Goal: Task Accomplishment & Management: Manage account settings

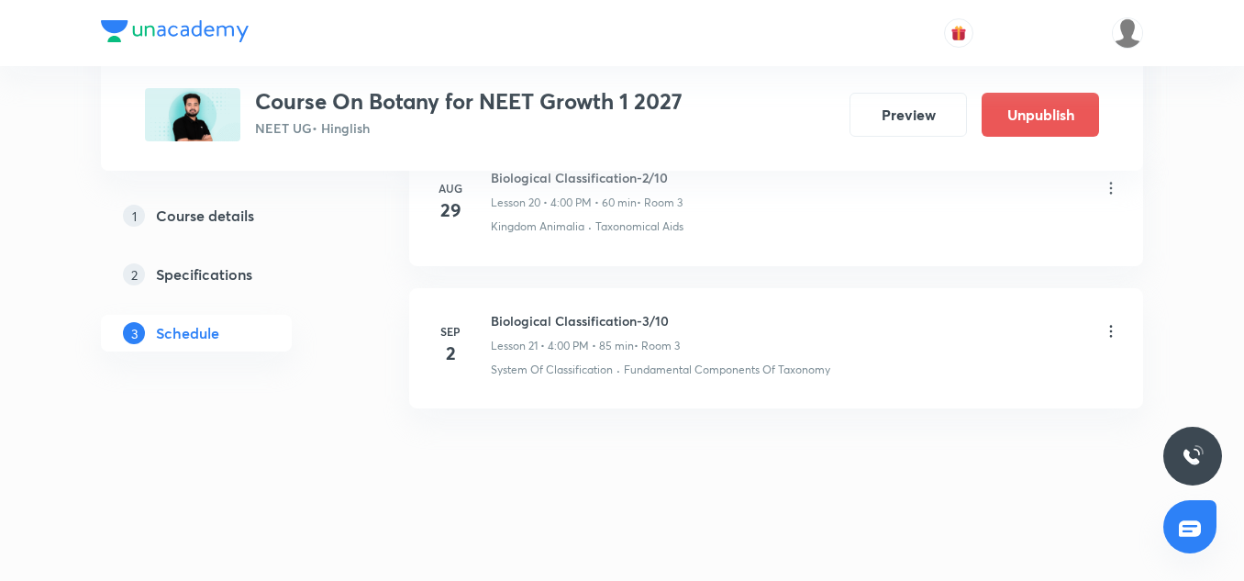
click at [605, 321] on h6 "Biological Classification-3/10" at bounding box center [585, 320] width 189 height 19
copy h6 "Biological Classification-3/10"
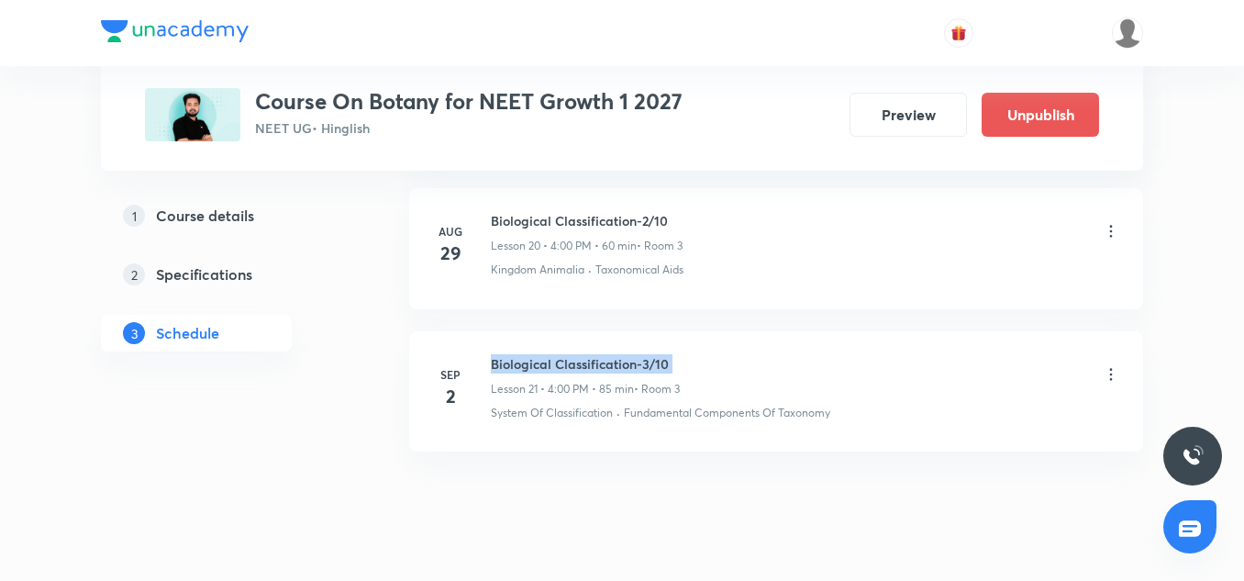
scroll to position [3883, 0]
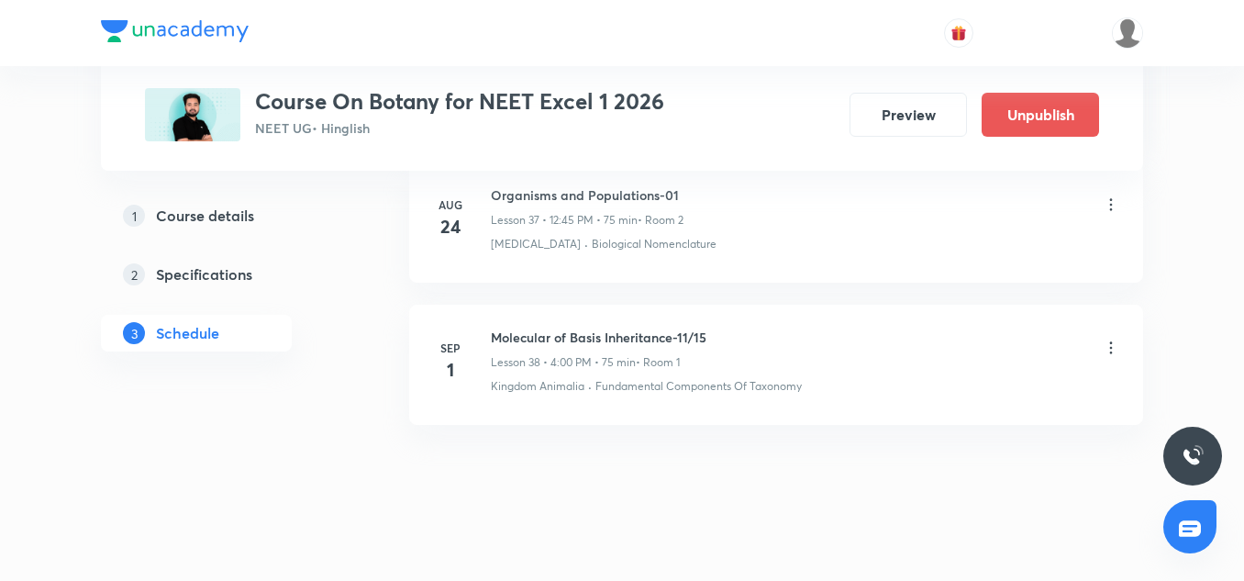
click at [549, 328] on h6 "Molecular of Basis Inheritance-11/15" at bounding box center [599, 337] width 216 height 19
copy h6 "Molecular of Basis Inheritance-11/15"
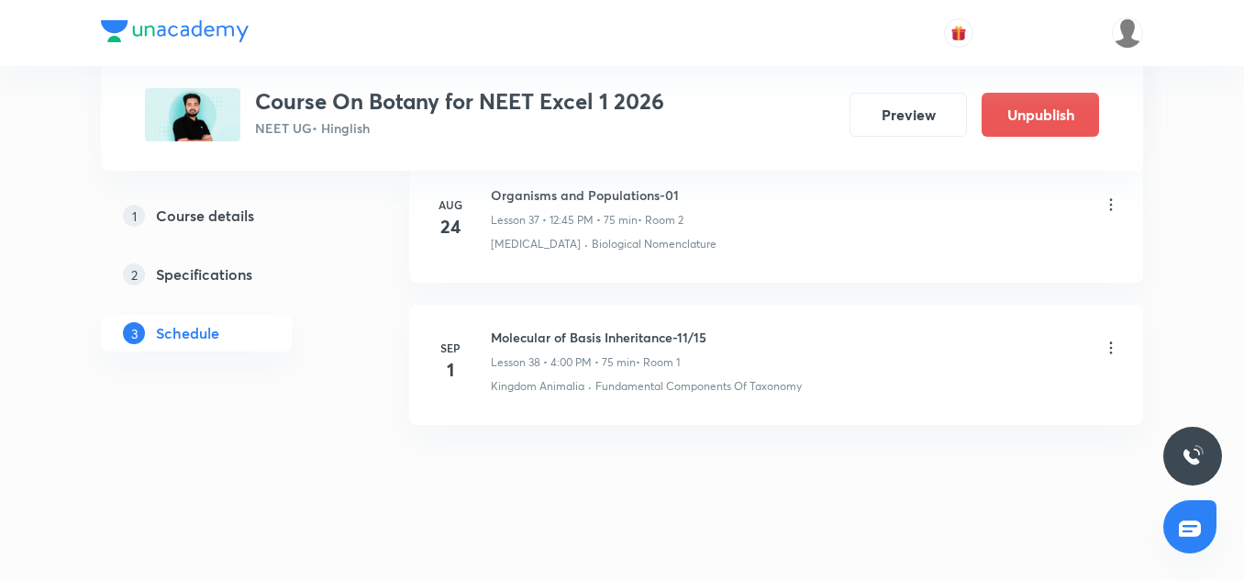
click at [1106, 339] on icon at bounding box center [1111, 348] width 18 height 18
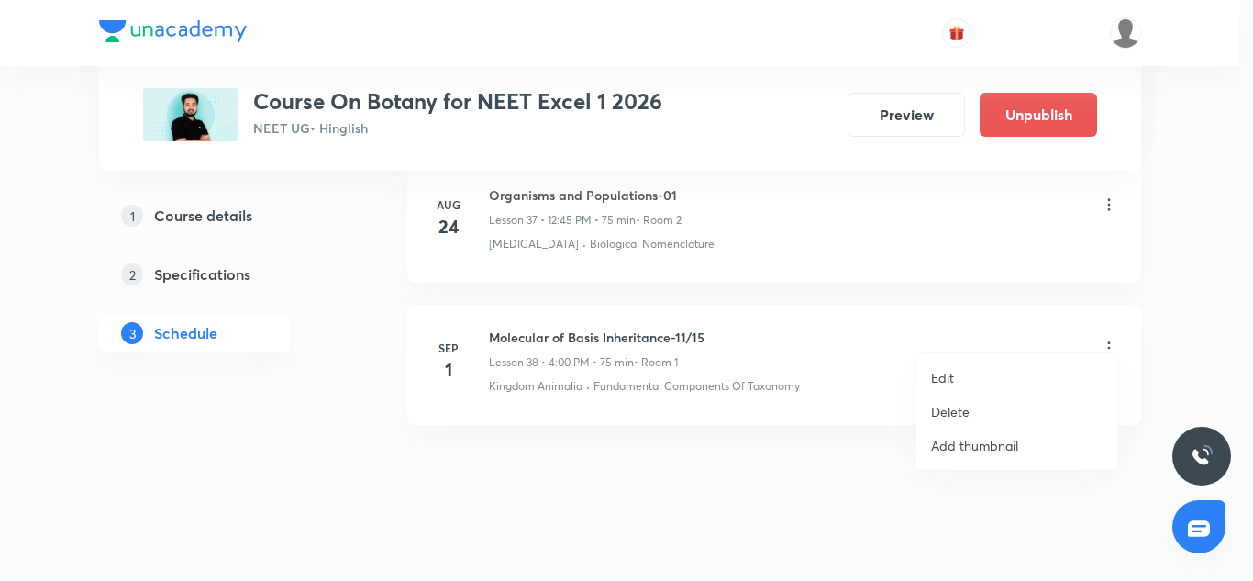
click at [959, 411] on p "Delete" at bounding box center [950, 411] width 39 height 19
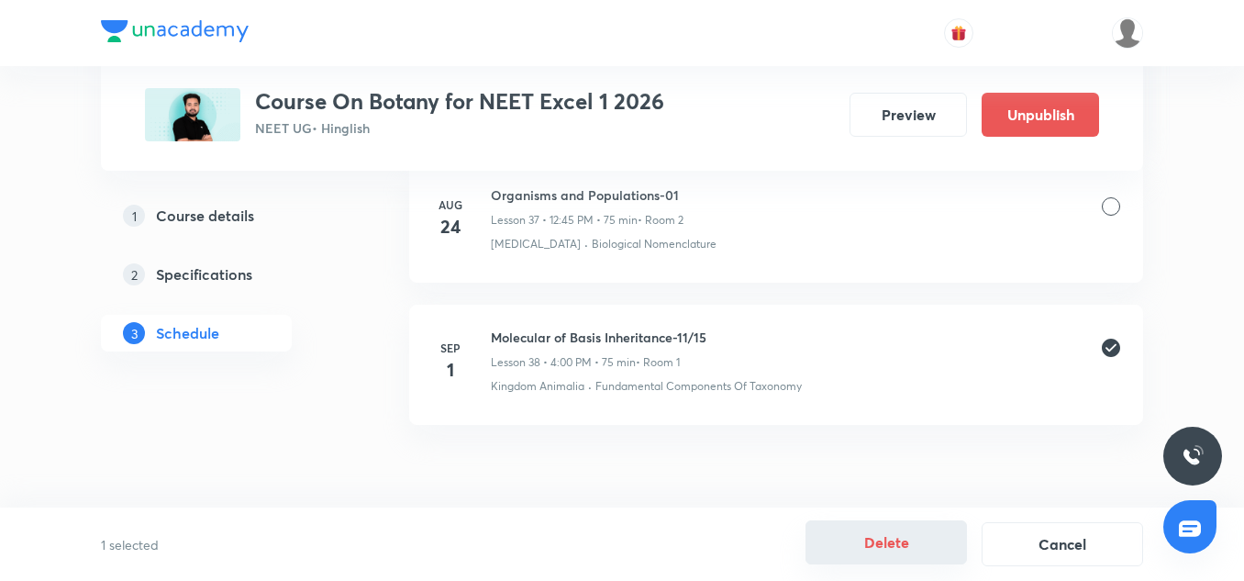
click at [876, 540] on button "Delete" at bounding box center [885, 542] width 161 height 44
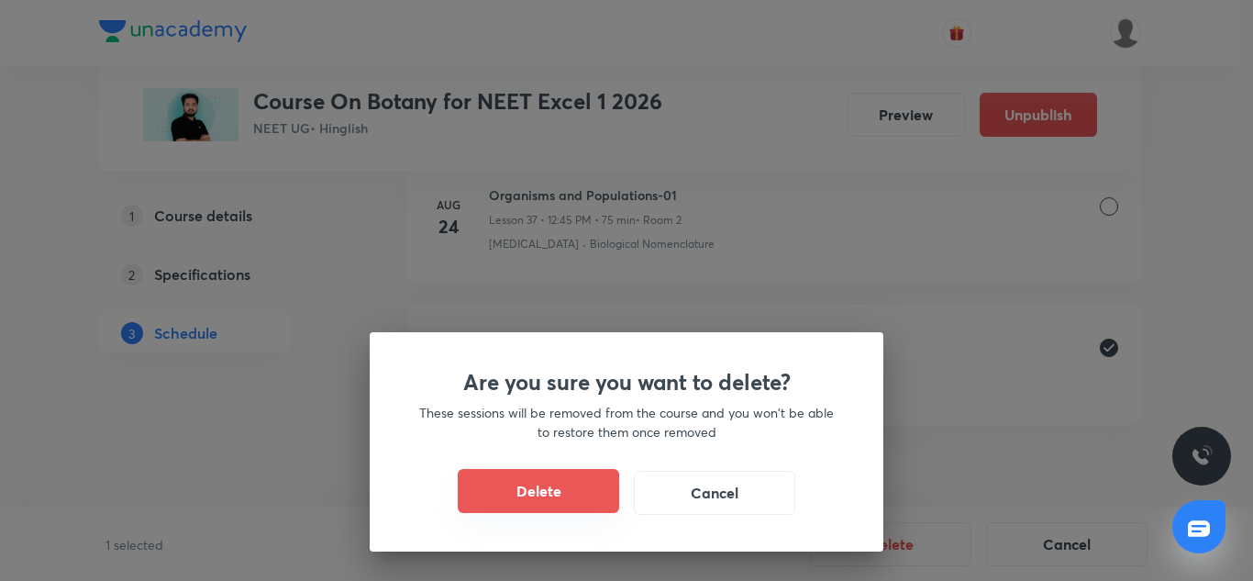
click at [527, 503] on button "Delete" at bounding box center [538, 491] width 161 height 44
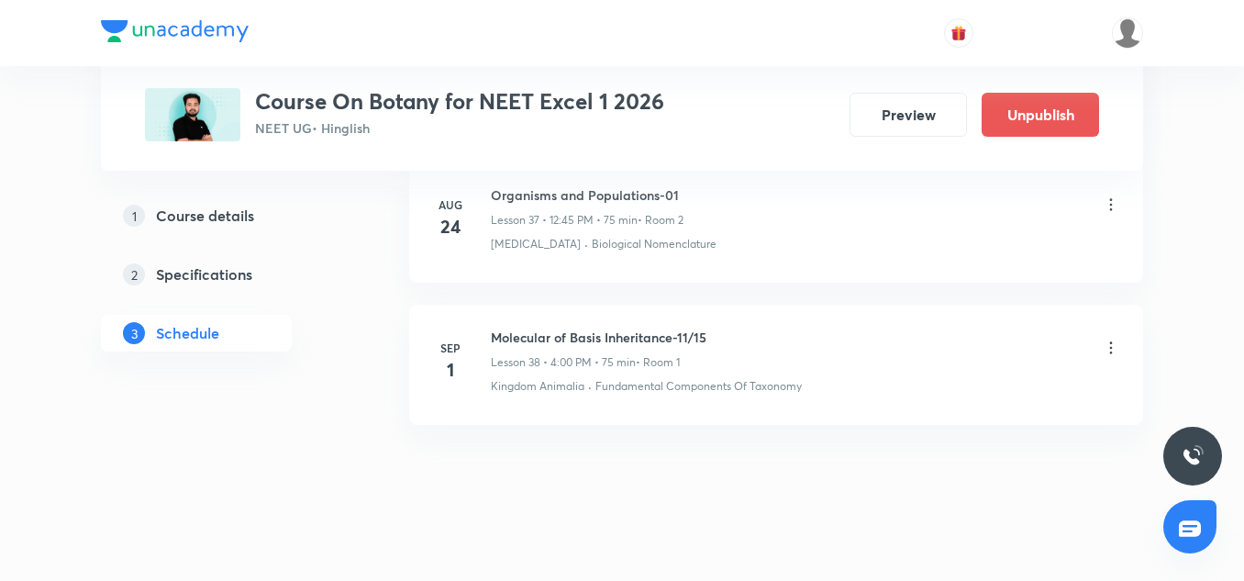
scroll to position [6163, 0]
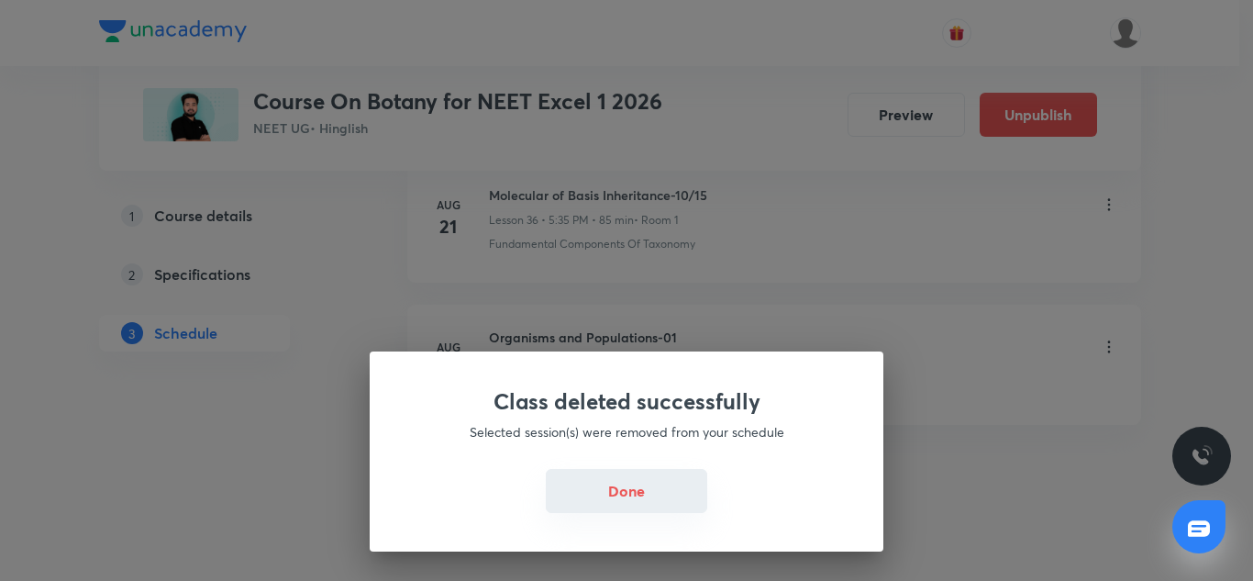
click at [615, 509] on button "Done" at bounding box center [626, 491] width 161 height 44
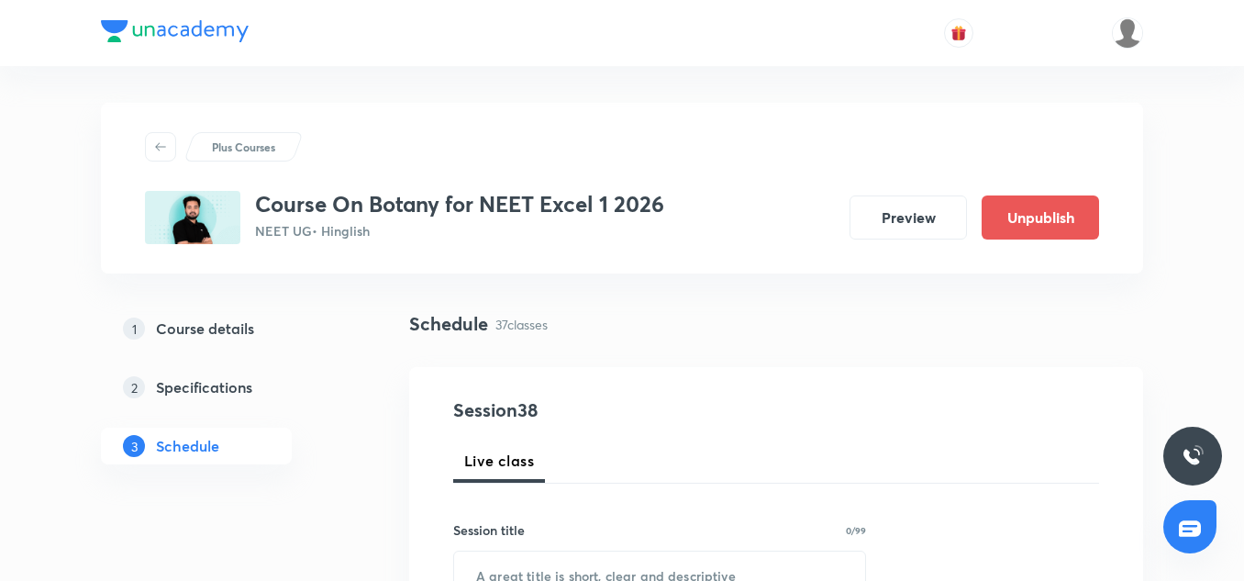
scroll to position [220, 0]
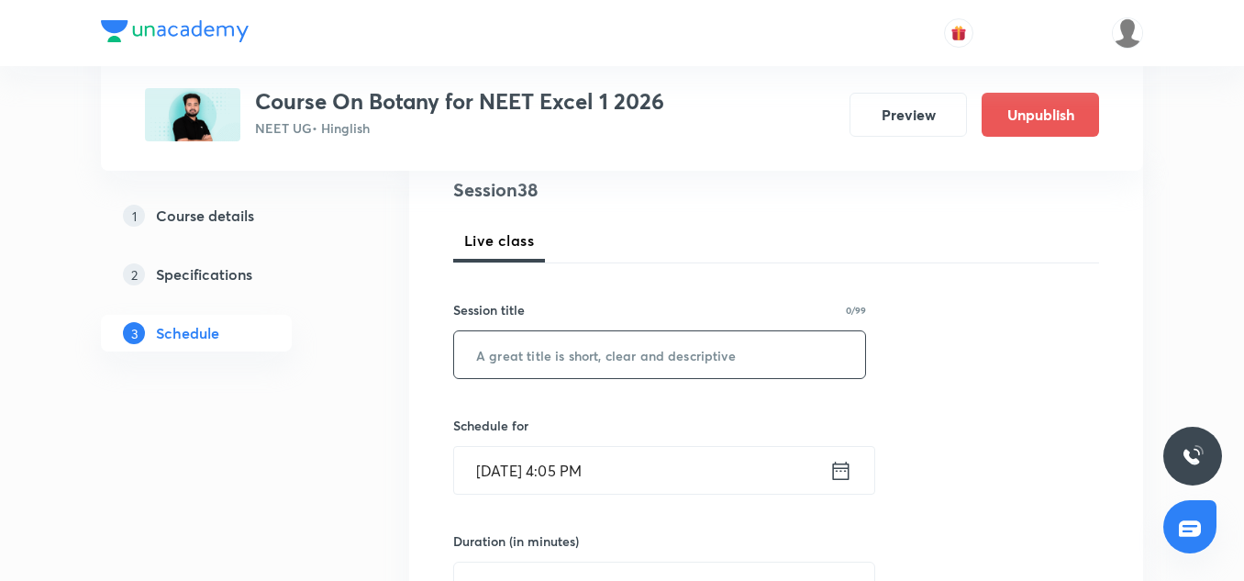
click at [501, 361] on input "text" at bounding box center [659, 354] width 411 height 47
paste input "Molecular of Basis Inheritance-11/15"
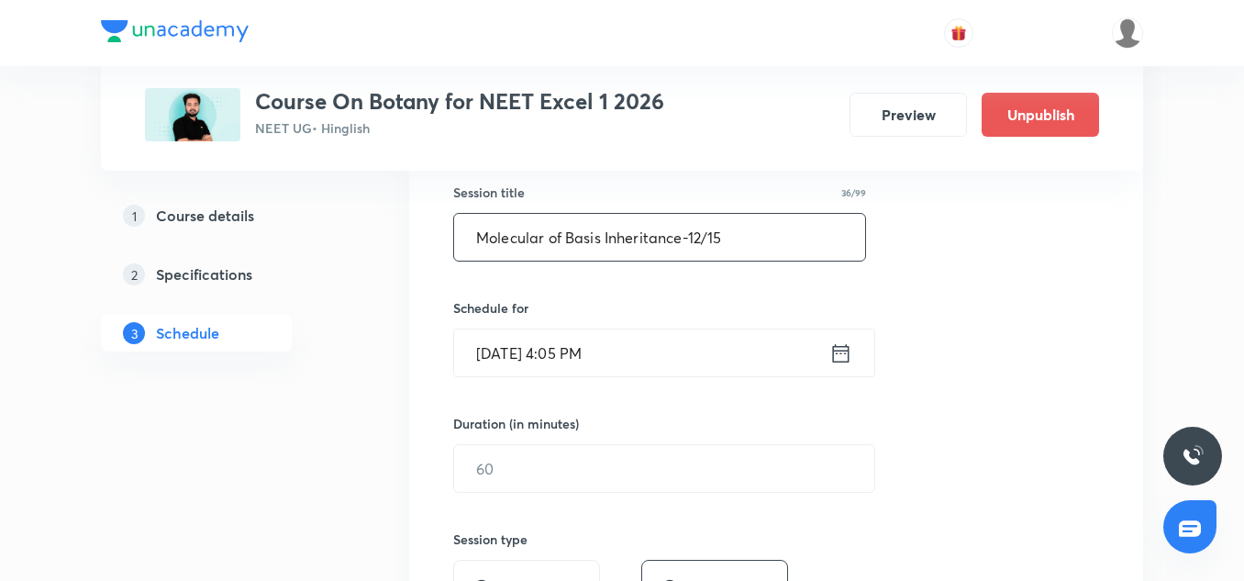
scroll to position [343, 0]
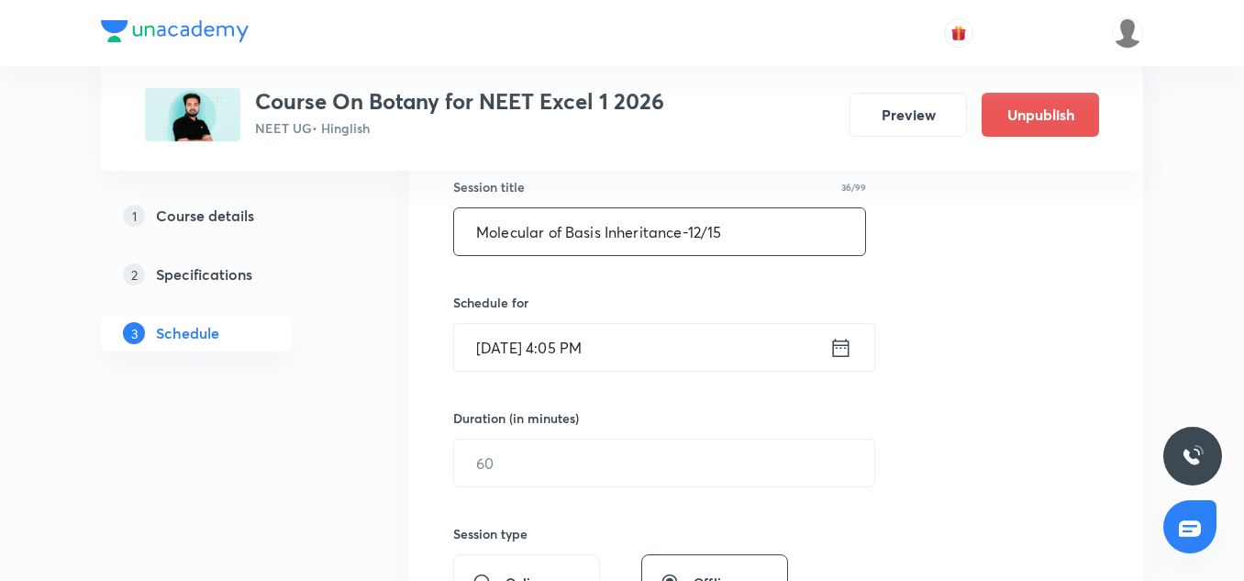
type input "Molecular of Basis Inheritance-12/15"
click at [575, 361] on input "Sep 1, 2025, 4:05 PM" at bounding box center [641, 347] width 375 height 47
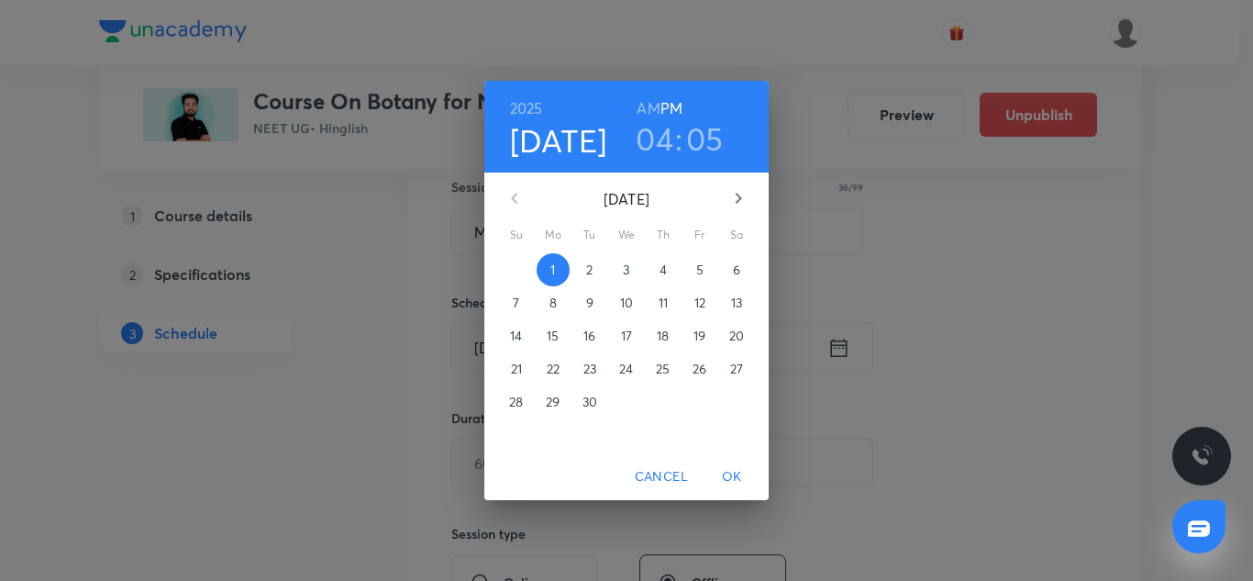
click at [694, 150] on h3 "05" at bounding box center [705, 138] width 38 height 39
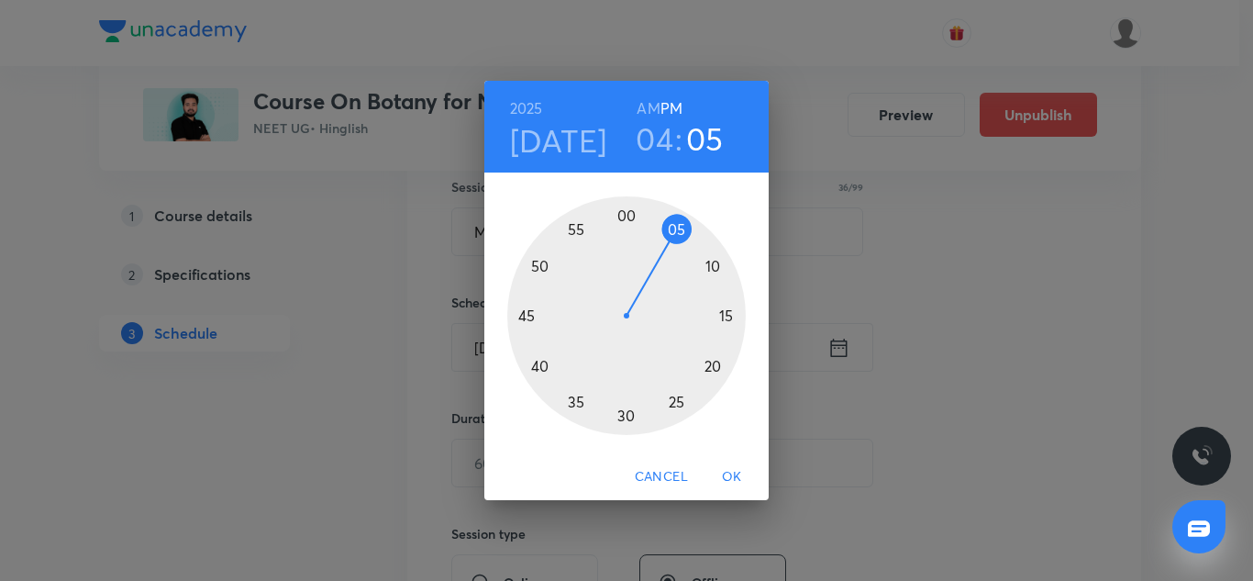
click at [715, 366] on div at bounding box center [626, 315] width 239 height 239
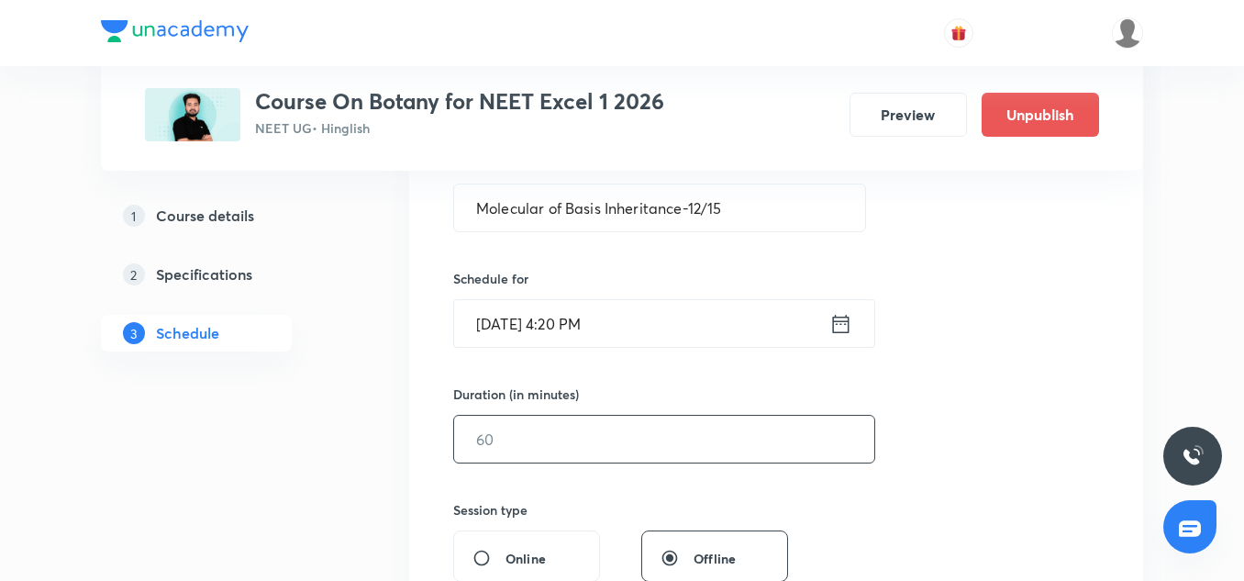
scroll to position [368, 0]
click at [544, 442] on input "text" at bounding box center [664, 438] width 420 height 47
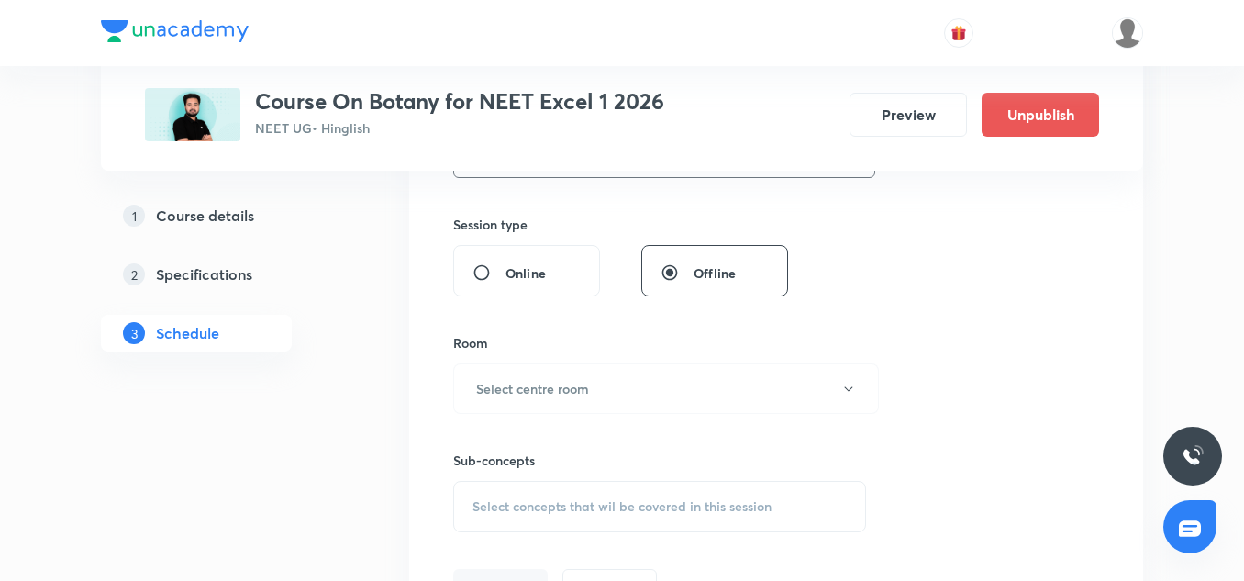
scroll to position [655, 0]
type input "70"
click at [539, 372] on button "Select centre room" at bounding box center [666, 386] width 426 height 50
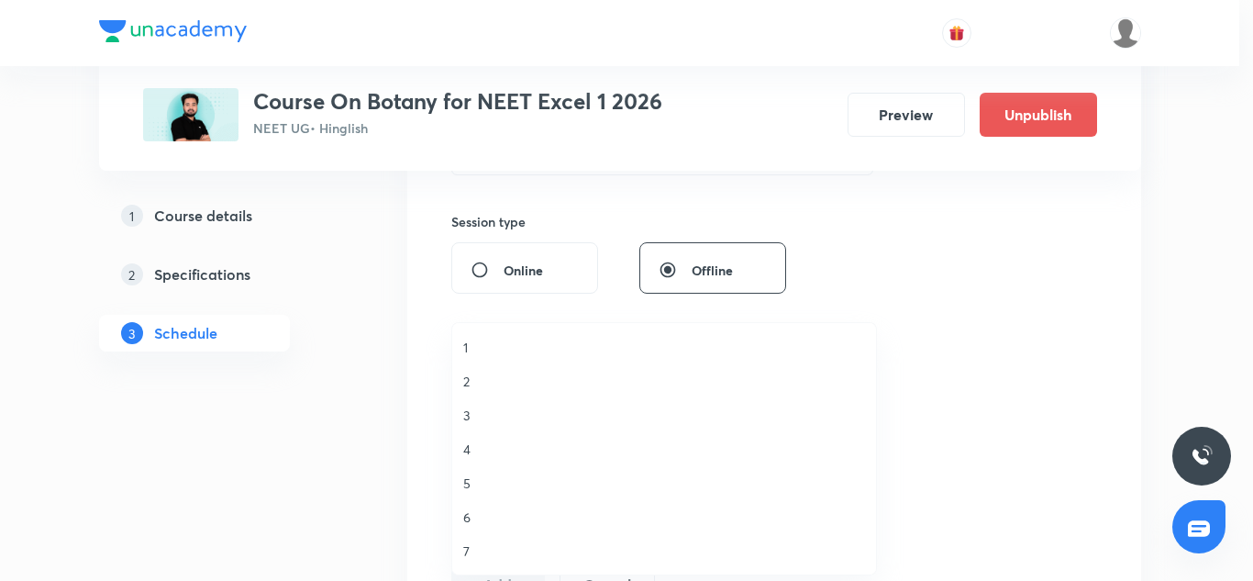
click at [469, 356] on span "1" at bounding box center [664, 347] width 402 height 19
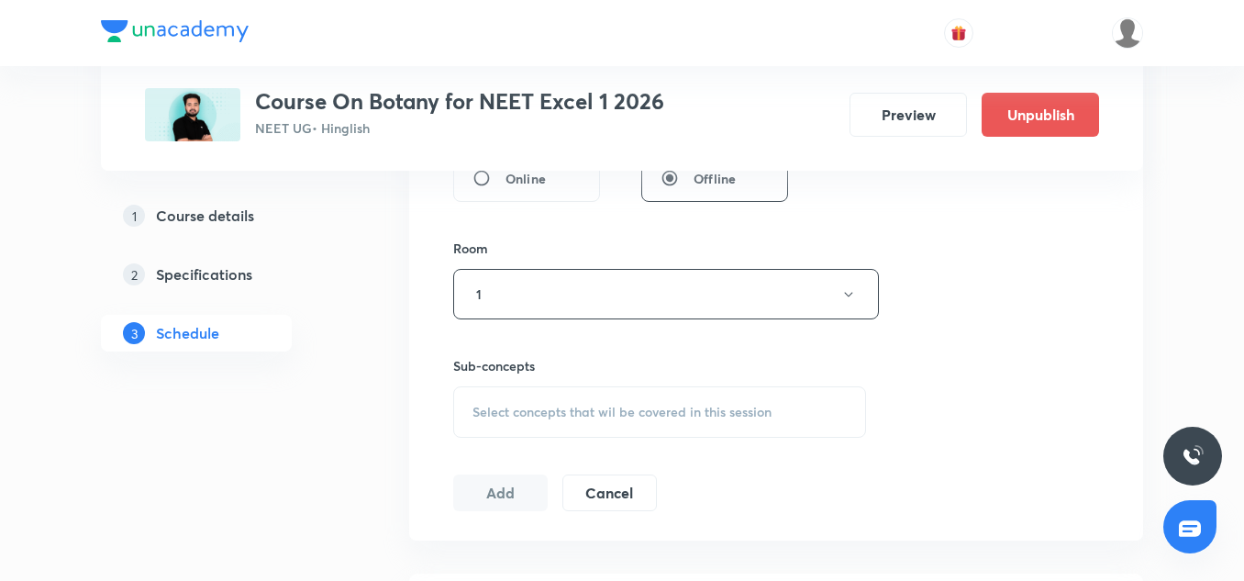
click at [514, 415] on span "Select concepts that wil be covered in this session" at bounding box center [621, 412] width 299 height 15
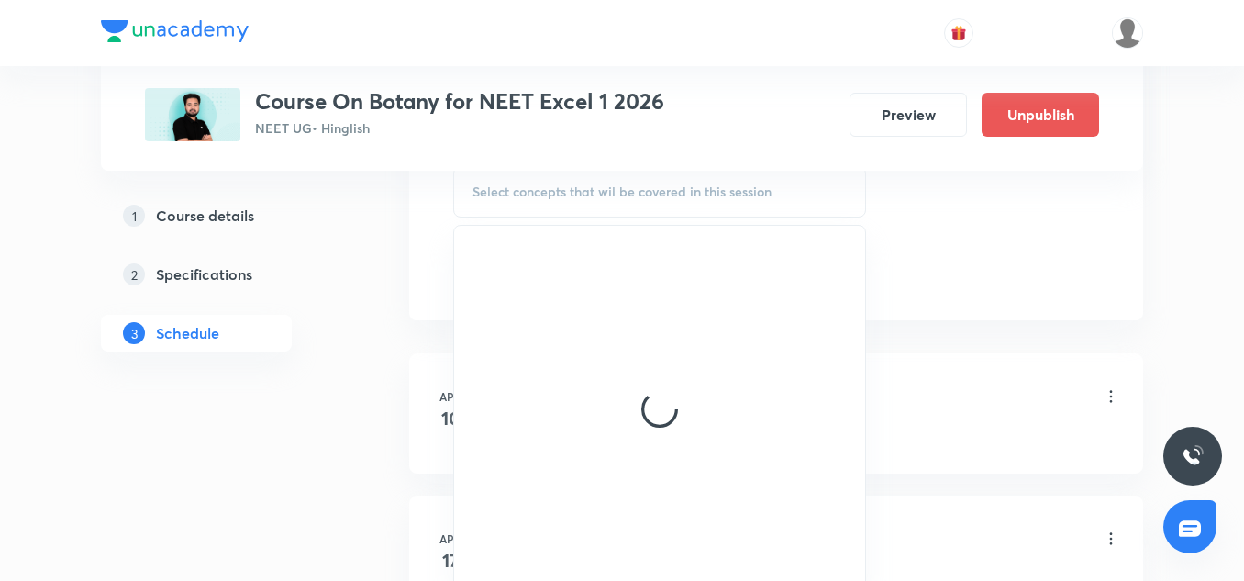
scroll to position [968, 0]
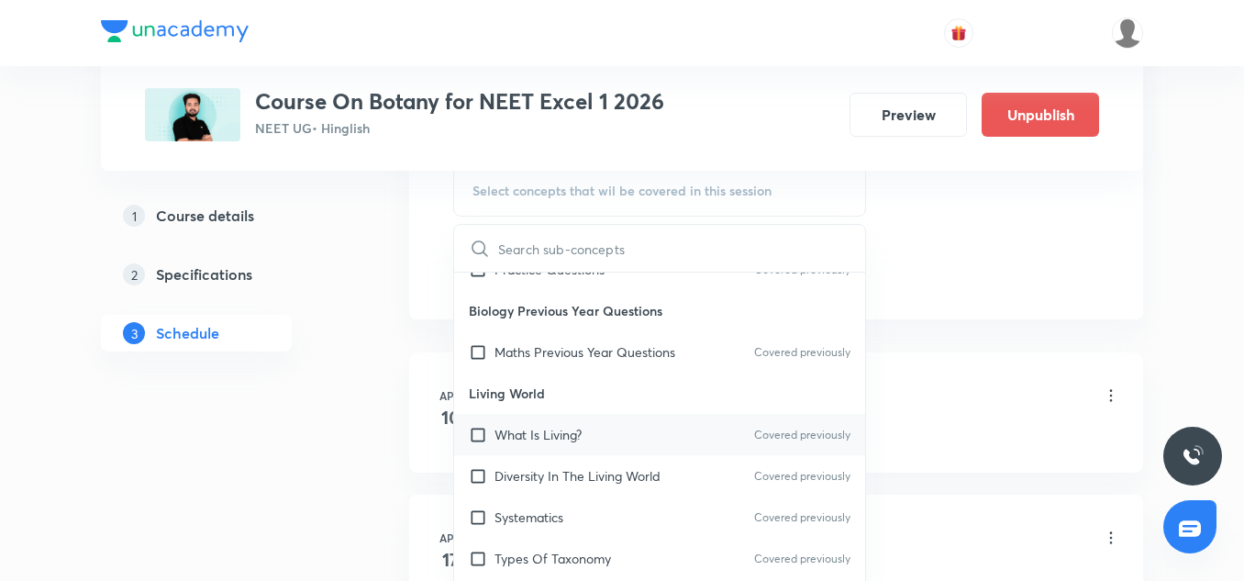
click at [533, 423] on div "What Is Living? Covered previously" at bounding box center [659, 434] width 411 height 41
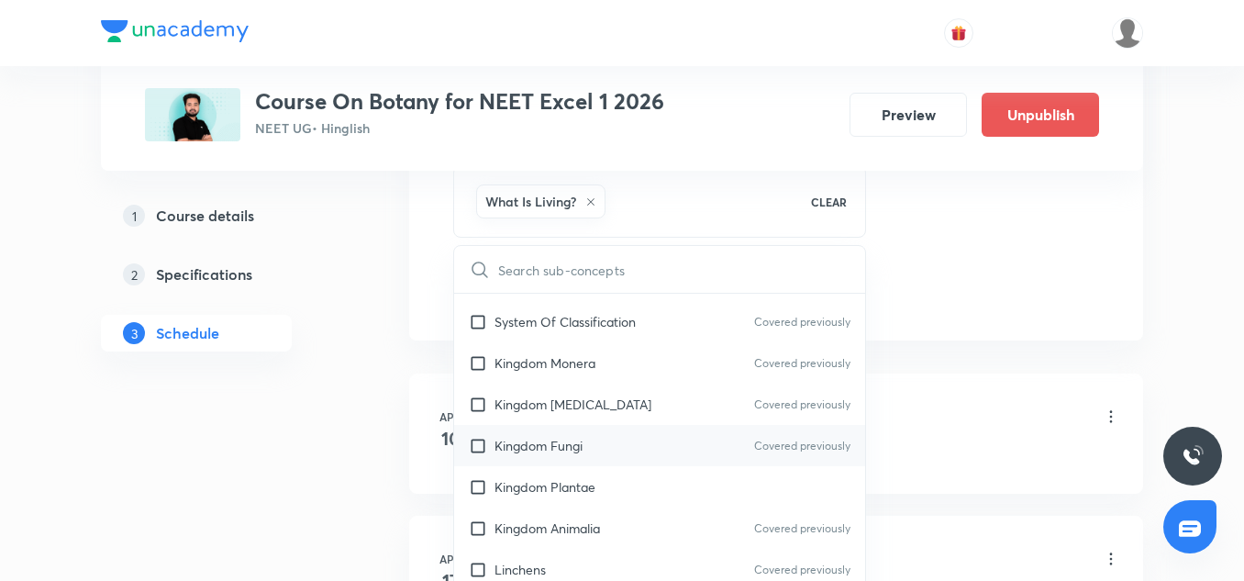
click at [531, 464] on div "Kingdom Fungi Covered previously" at bounding box center [659, 445] width 411 height 41
checkbox input "true"
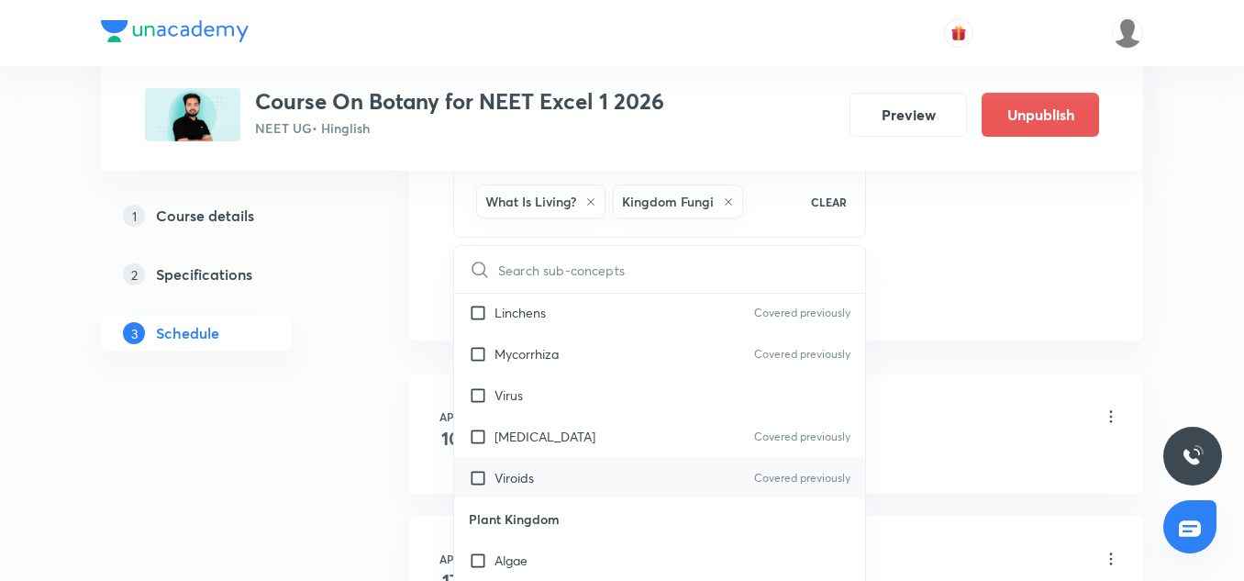
scroll to position [972, 0]
click at [532, 458] on div "Viroids Covered previously" at bounding box center [659, 475] width 411 height 41
checkbox input "true"
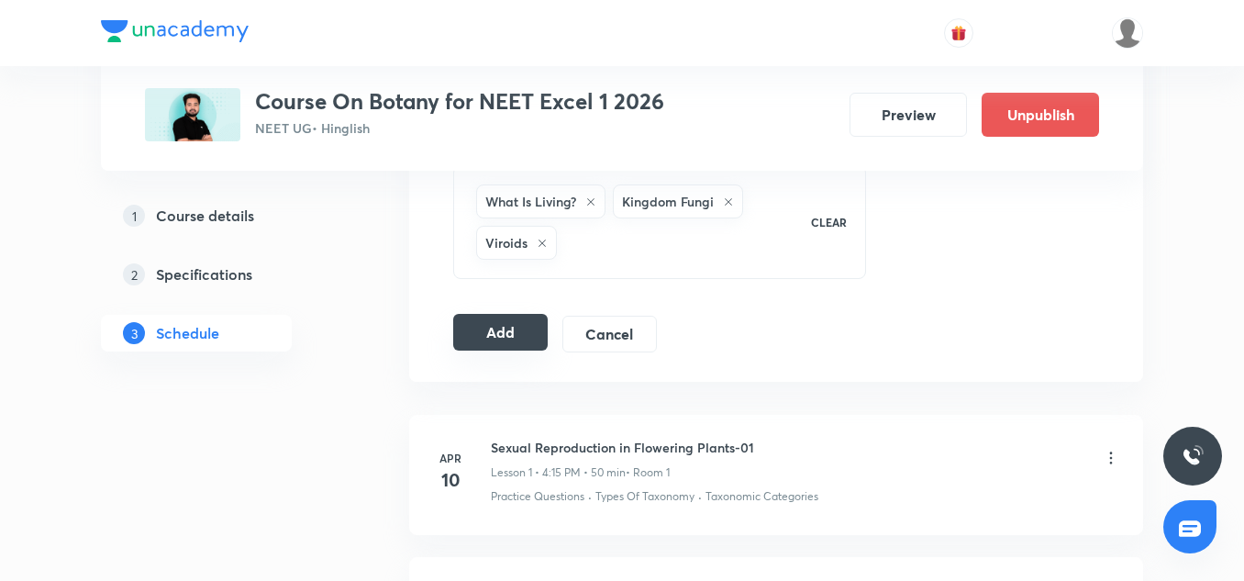
click at [504, 333] on button "Add" at bounding box center [500, 332] width 94 height 37
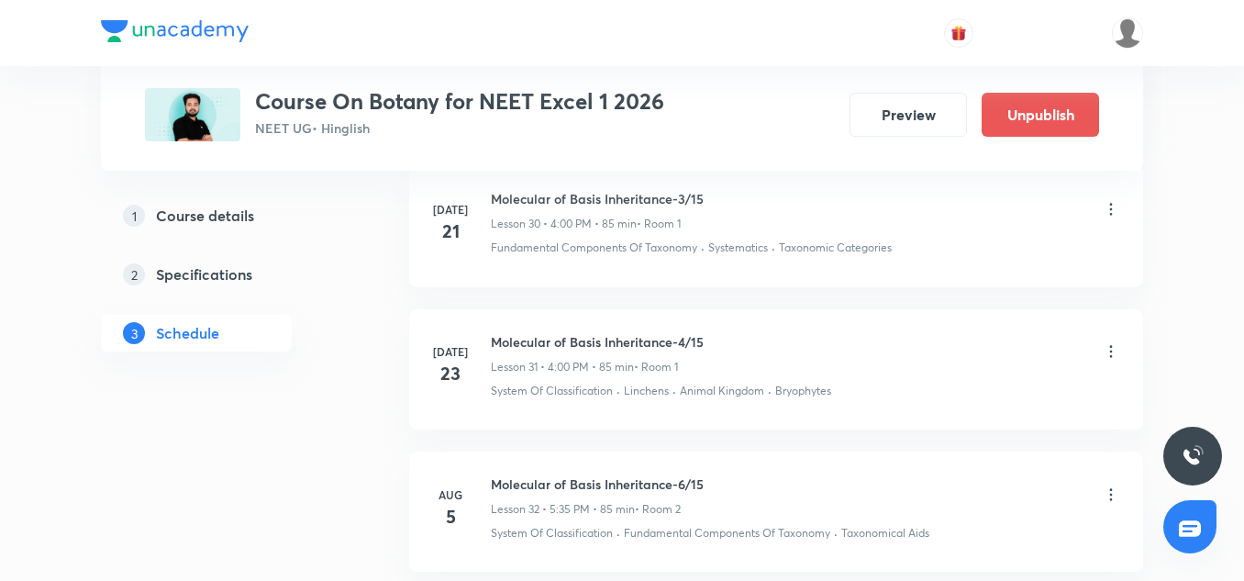
scroll to position [6225, 0]
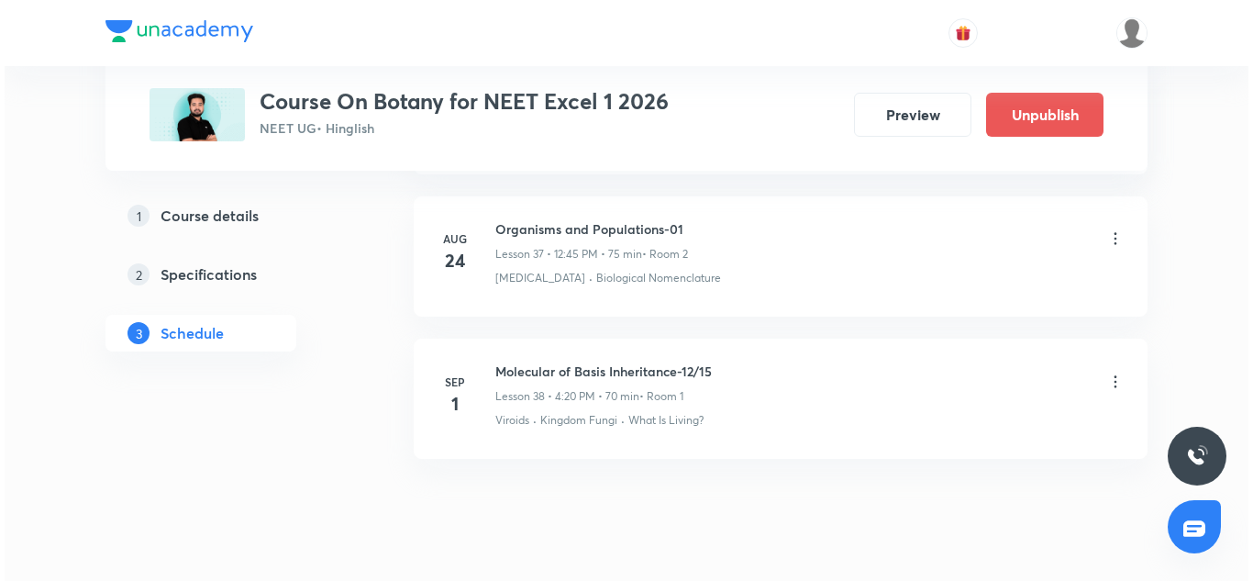
scroll to position [6284, 0]
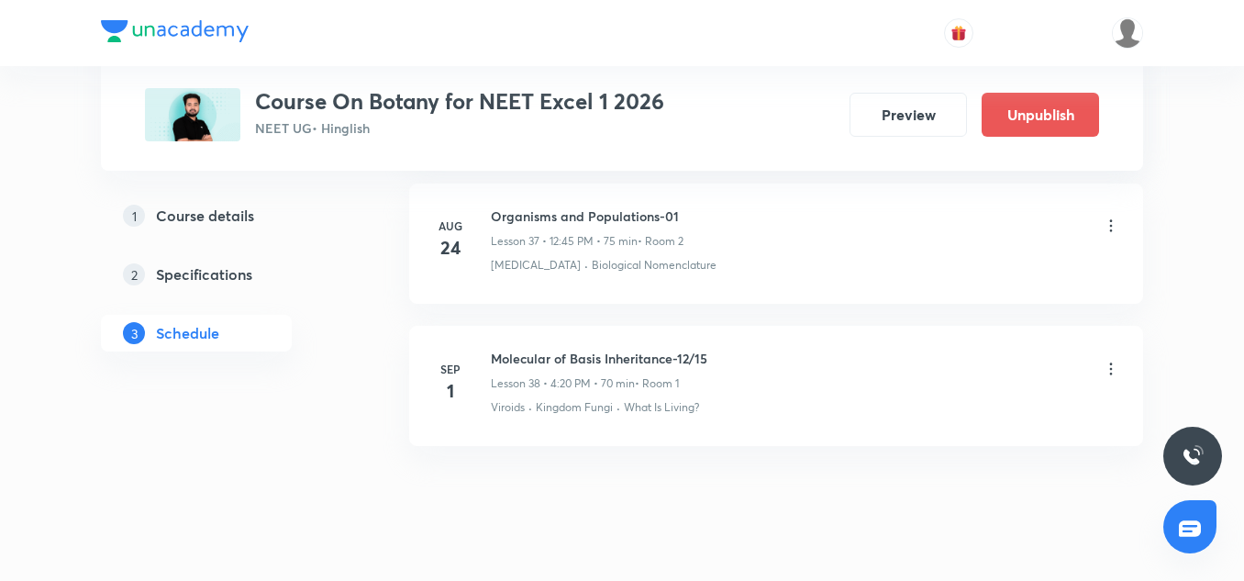
click at [1110, 362] on icon at bounding box center [1111, 368] width 3 height 12
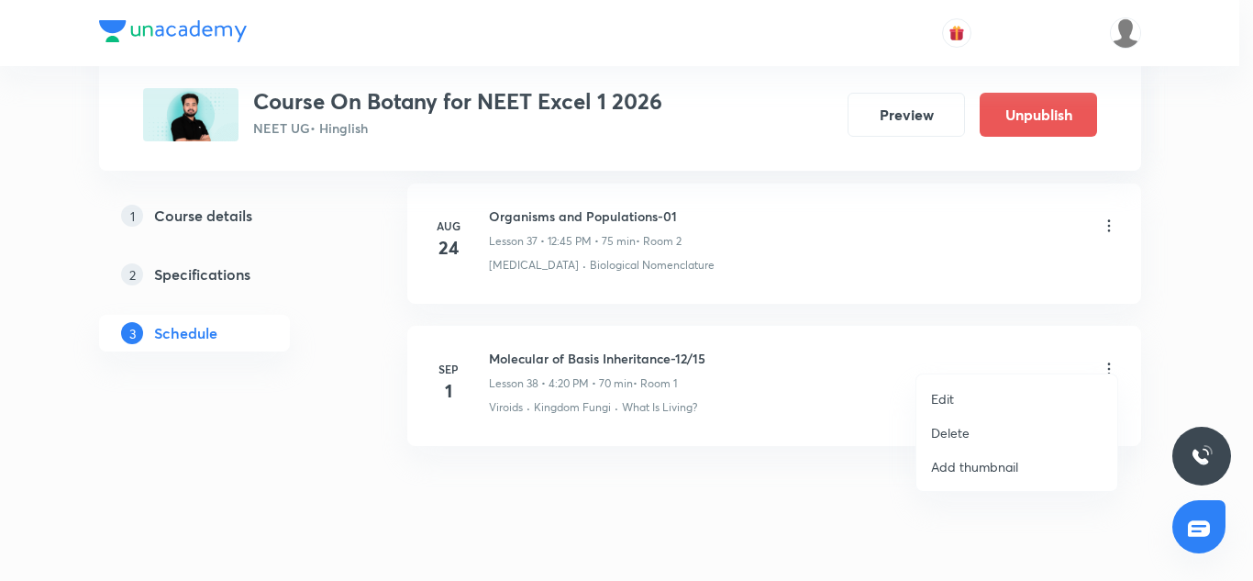
click at [960, 397] on li "Edit" at bounding box center [1016, 399] width 201 height 34
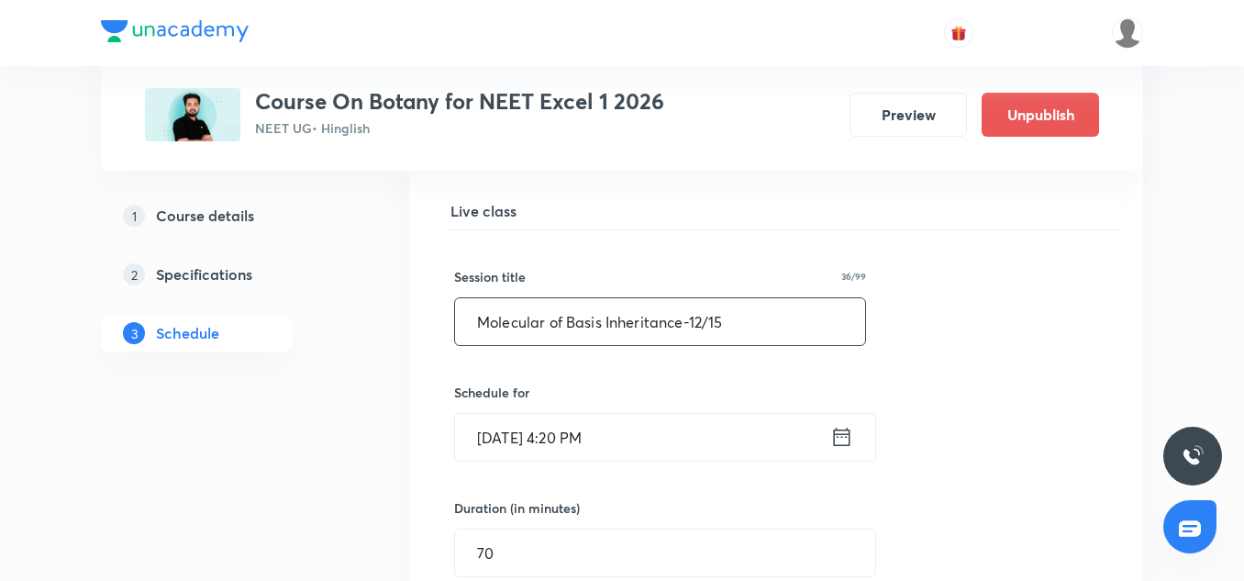
scroll to position [5539, 0]
click at [705, 304] on input "Molecular of Basis Inheritance-12/15" at bounding box center [660, 322] width 410 height 47
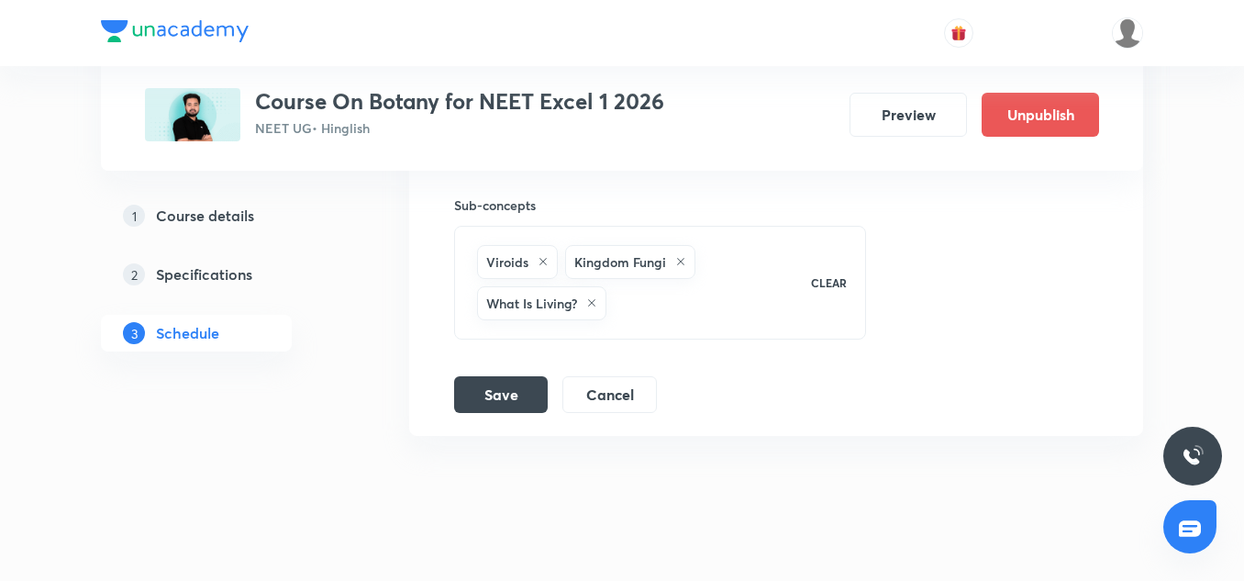
scroll to position [6203, 0]
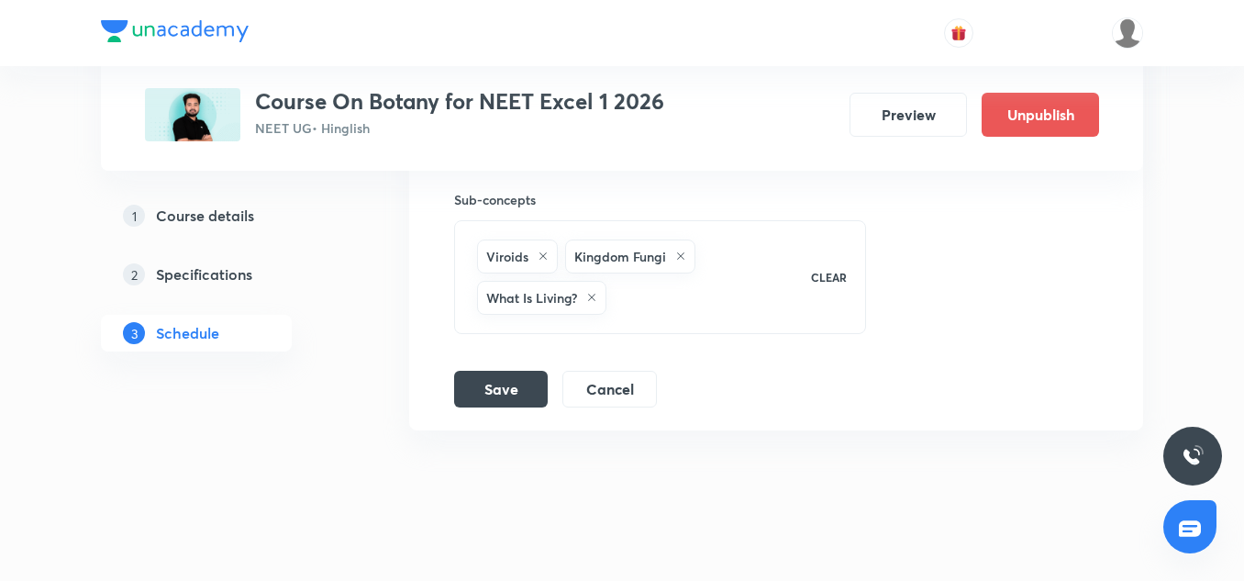
type input "Molecular of Basis Inheritance-11/15"
click at [513, 369] on button "Save" at bounding box center [501, 387] width 94 height 37
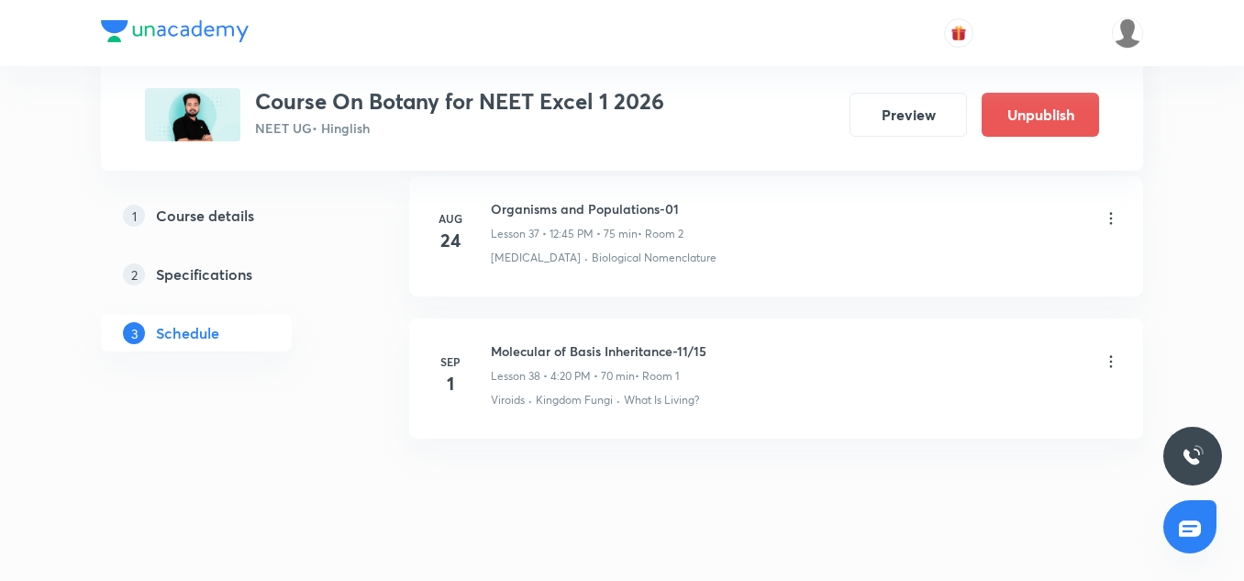
scroll to position [5462, 0]
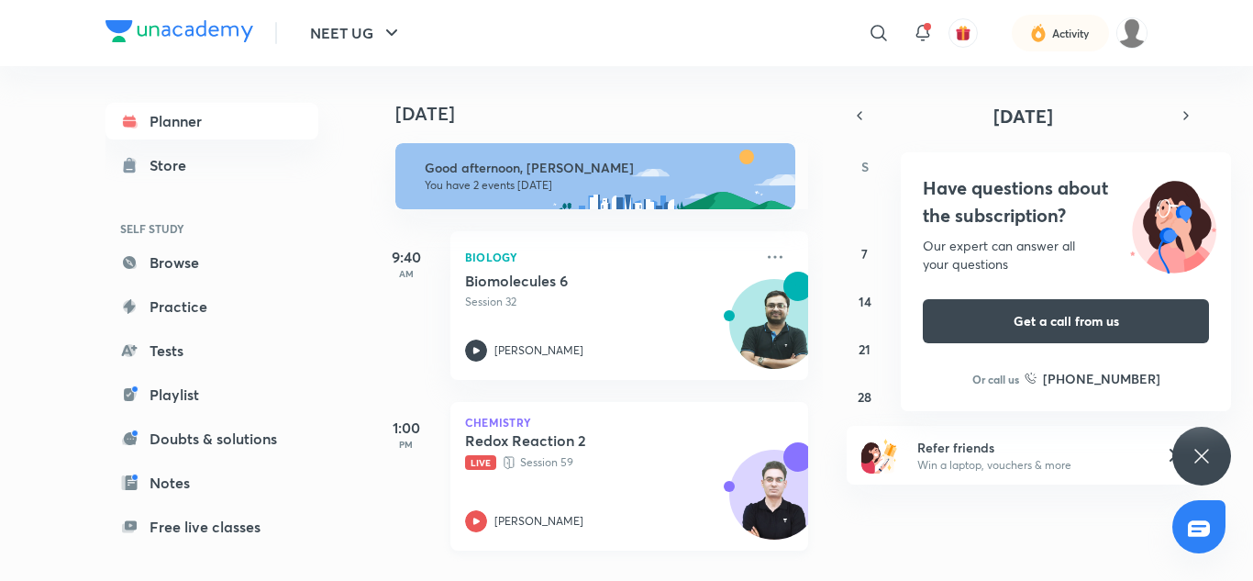
click at [495, 450] on div "Redox Reaction 2 Live Session 59" at bounding box center [609, 451] width 288 height 40
click at [517, 511] on div "Dr. P K Singh" at bounding box center [609, 521] width 288 height 22
